Goal: Use online tool/utility: Utilize a website feature to perform a specific function

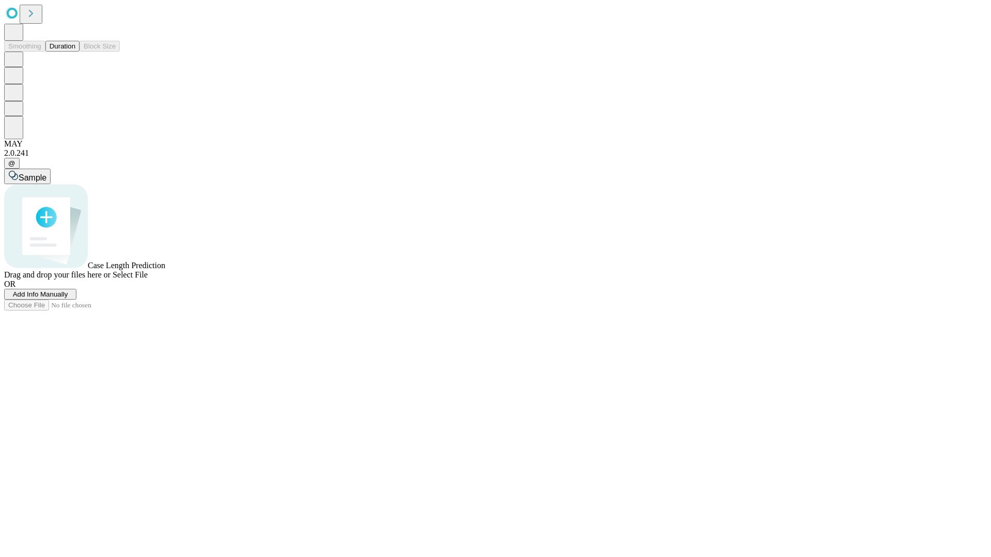
click at [75, 52] on button "Duration" at bounding box center [62, 46] width 34 height 11
click at [46, 173] on span "Sample" at bounding box center [33, 177] width 28 height 9
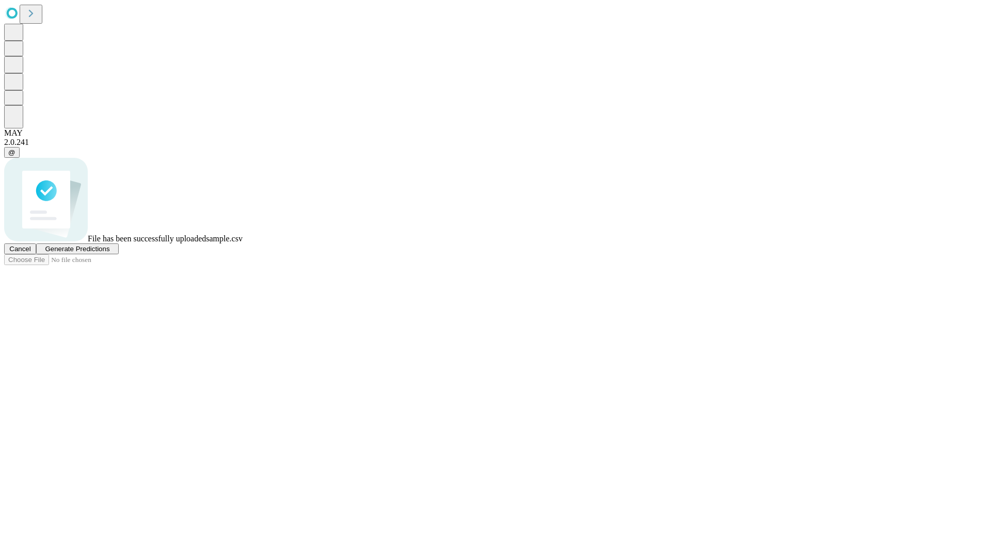
click at [109, 253] on span "Generate Predictions" at bounding box center [77, 249] width 65 height 8
